Goal: Information Seeking & Learning: Learn about a topic

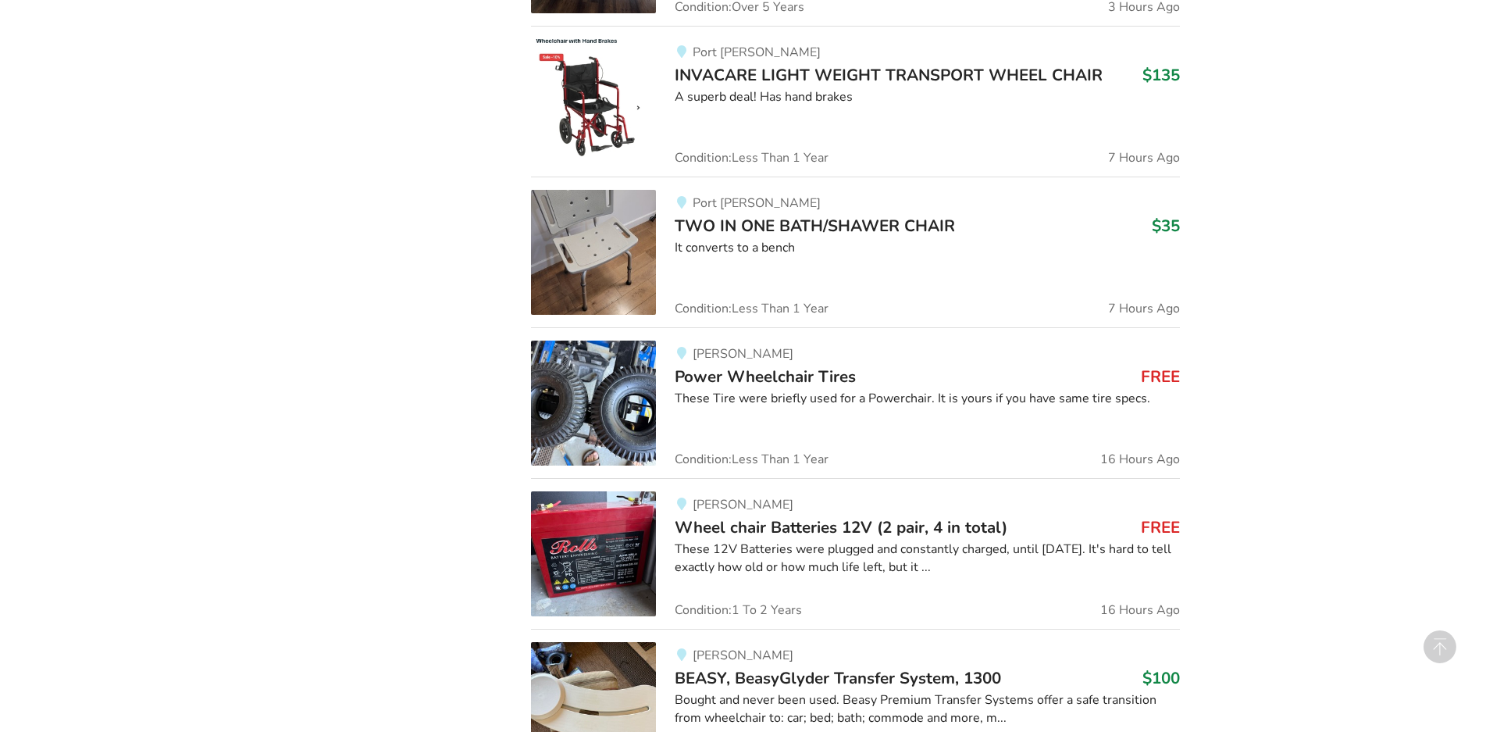
scroll to position [1625, 0]
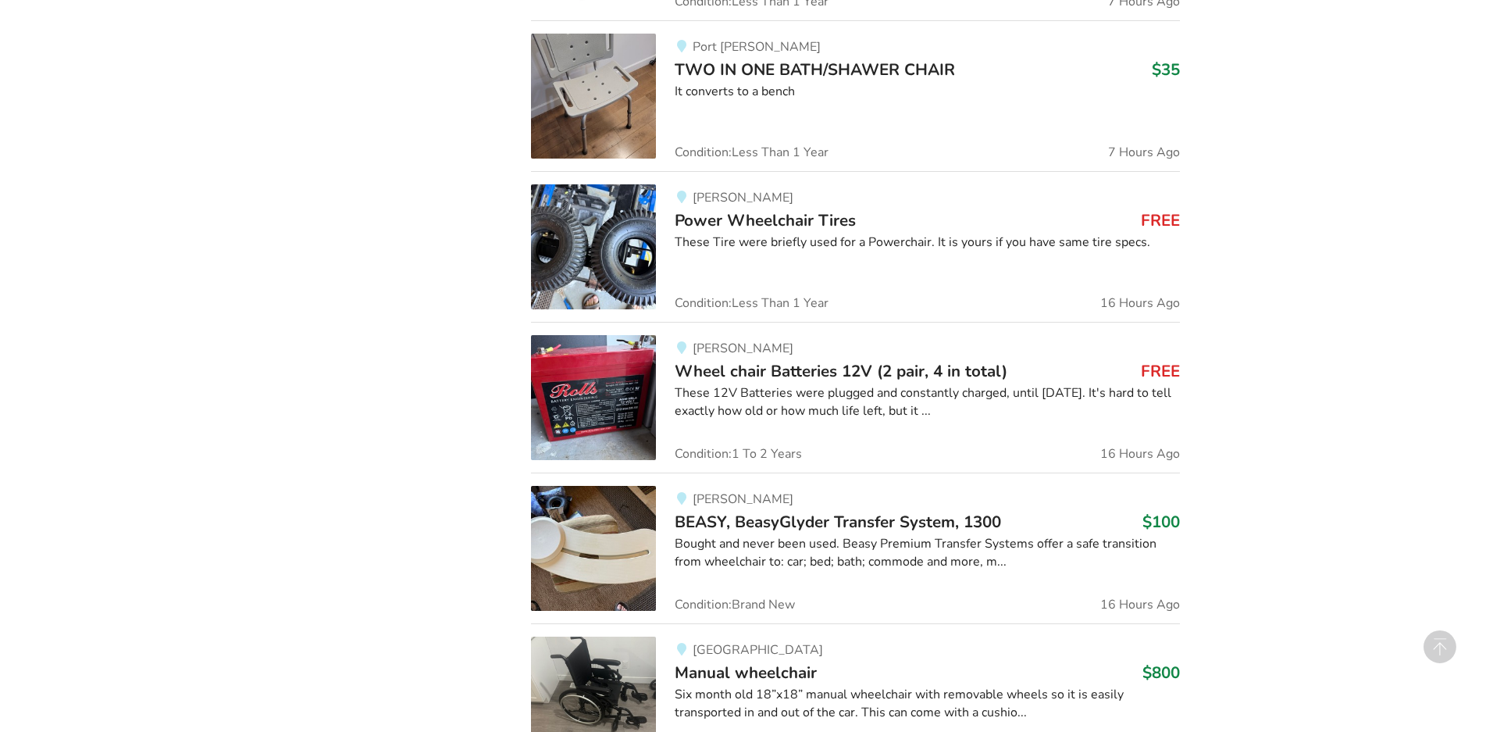
click at [933, 375] on span "Wheel chair Batteries 12V (2 pair, 4 in total)" at bounding box center [841, 371] width 333 height 22
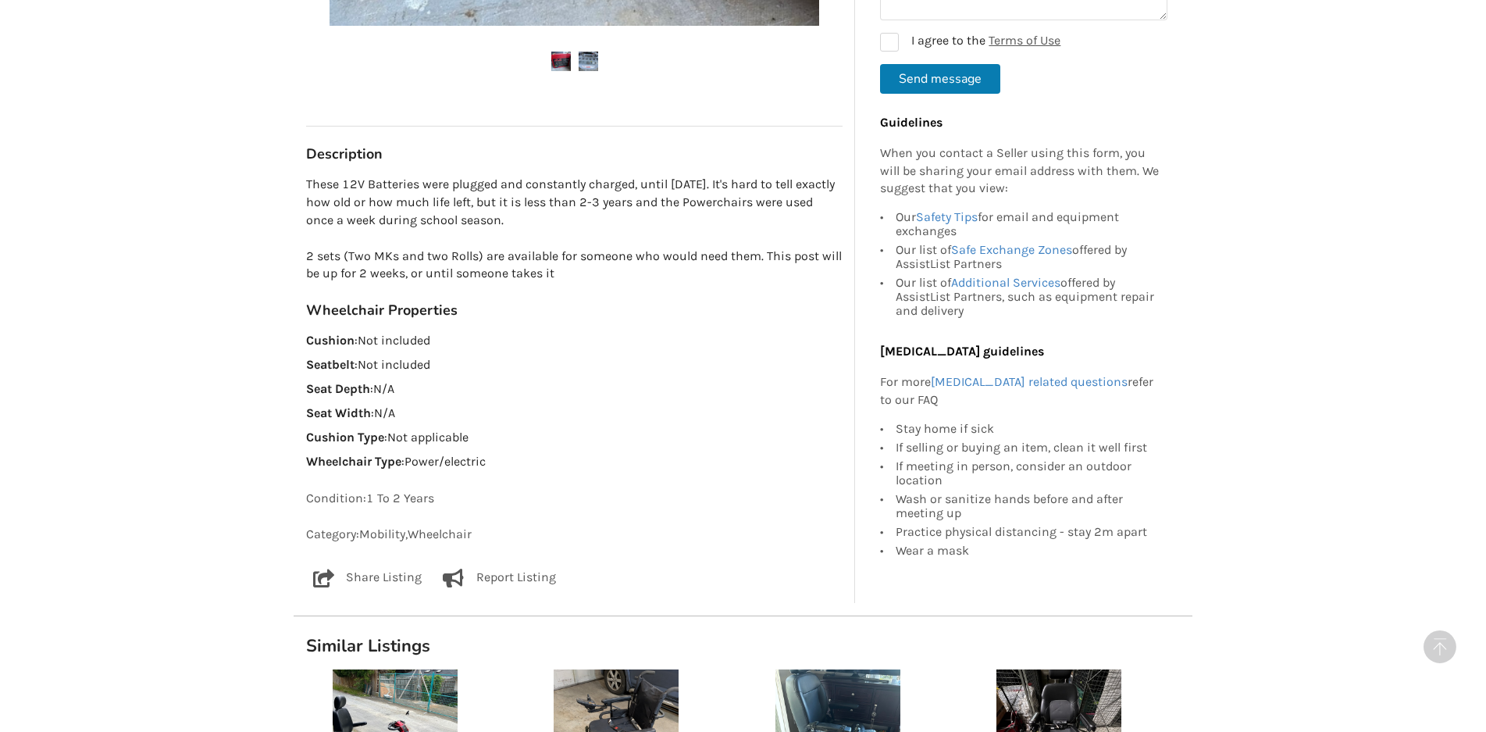
scroll to position [1015, 0]
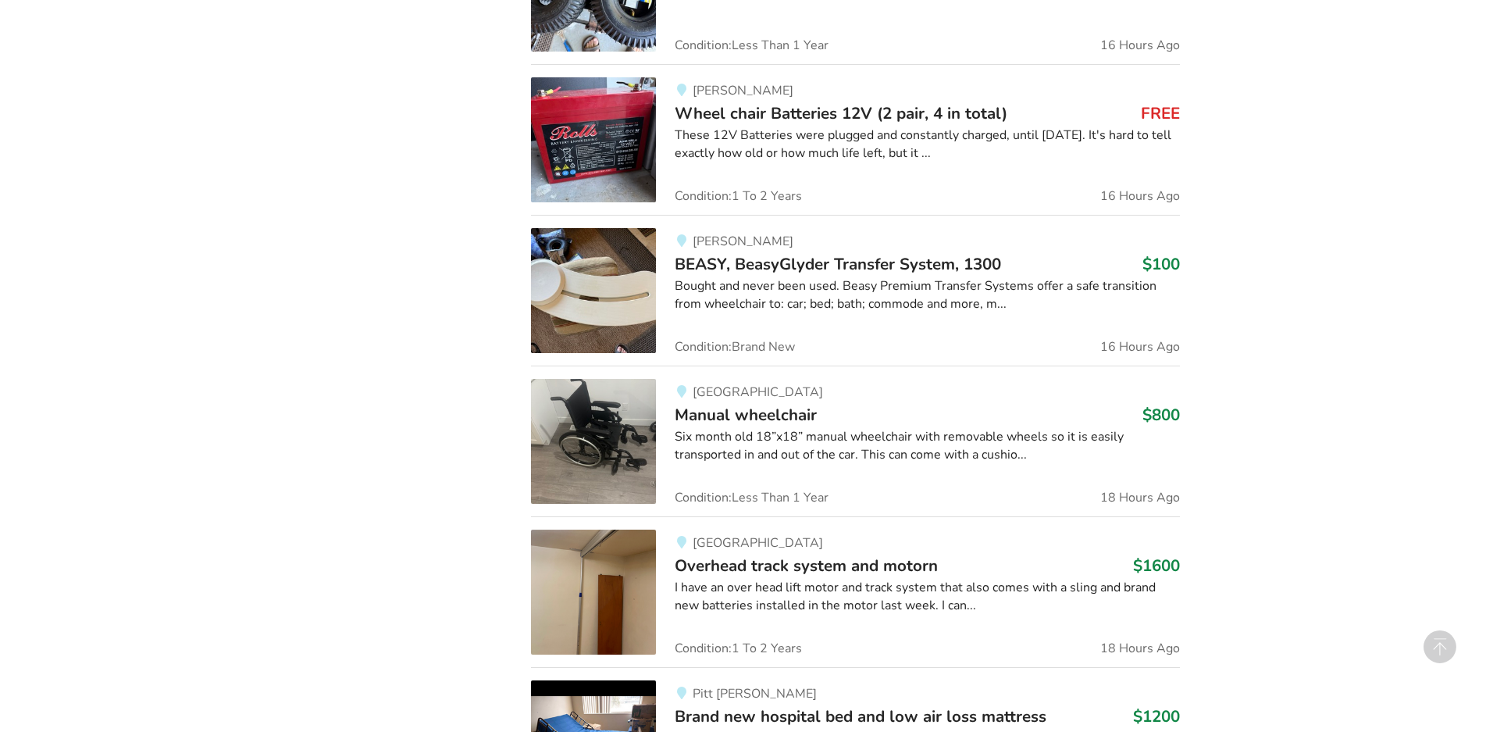
scroll to position [1336, 0]
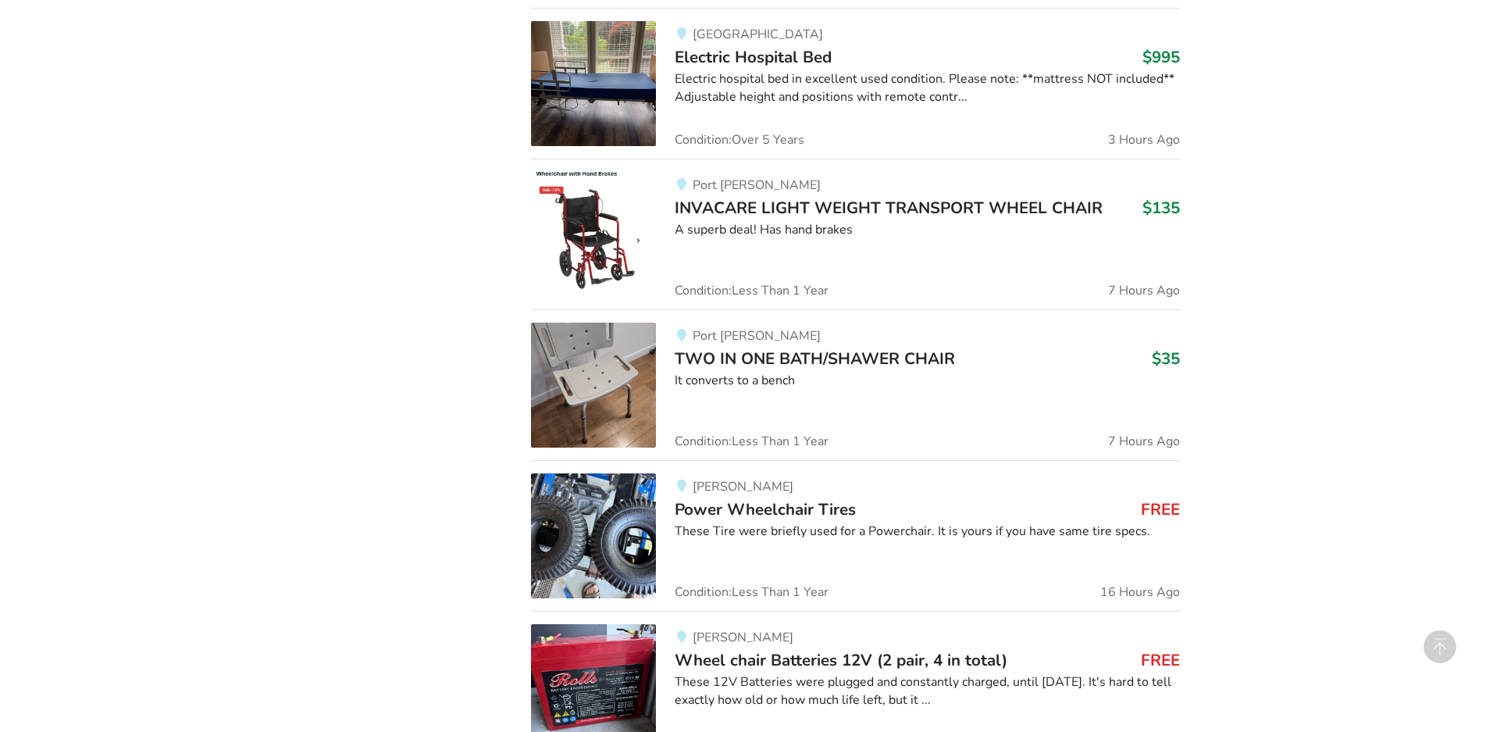
click at [765, 513] on span "Power Wheelchair Tires" at bounding box center [765, 509] width 181 height 22
